Goal: Task Accomplishment & Management: Complete application form

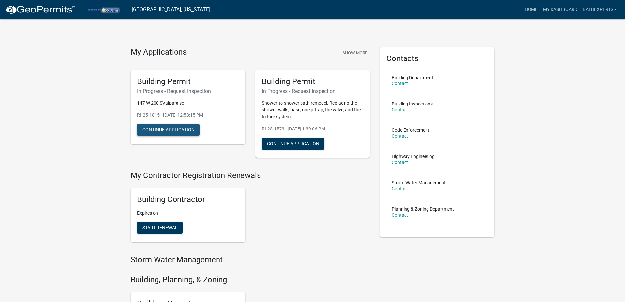
click at [172, 134] on button "Continue Application" at bounding box center [168, 130] width 63 height 12
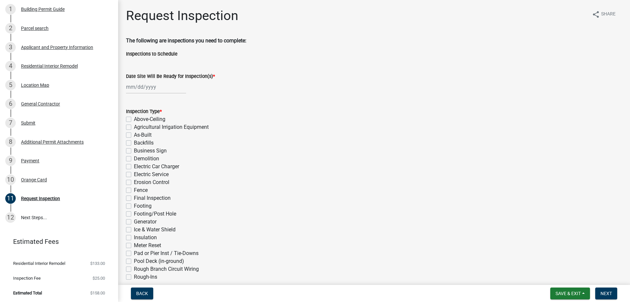
select select "10"
select select "2025"
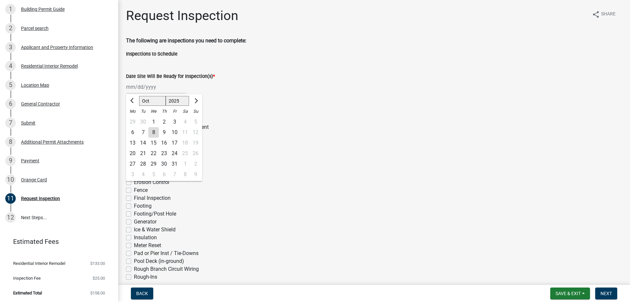
click at [158, 88] on div "[PERSON_NAME] Feb Mar Apr [PERSON_NAME][DATE] Oct Nov [DATE] 1526 1527 1528 152…" at bounding box center [156, 86] width 60 height 13
click at [303, 88] on div "[PERSON_NAME] Feb Mar Apr [PERSON_NAME][DATE] Oct Nov [DATE] 1526 1527 1528 152…" at bounding box center [374, 86] width 496 height 13
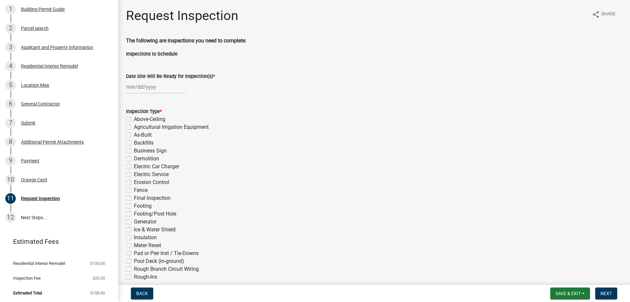
click at [160, 88] on div at bounding box center [156, 86] width 60 height 13
select select "10"
select select "2025"
